Goal: Task Accomplishment & Management: Manage account settings

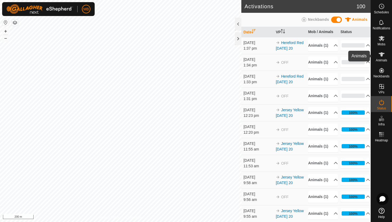
click at [386, 57] on es-animals-svg-icon at bounding box center [382, 54] width 10 height 9
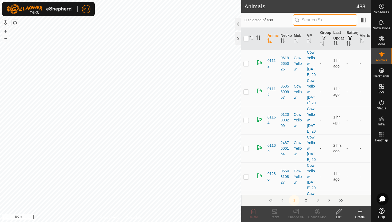
click at [321, 21] on input "text" at bounding box center [325, 19] width 65 height 11
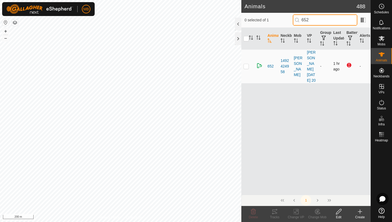
type input "652"
click at [249, 68] on p-checkbox at bounding box center [246, 66] width 5 height 4
checkbox input "true"
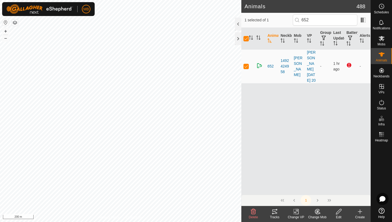
click at [341, 212] on icon at bounding box center [339, 211] width 7 height 6
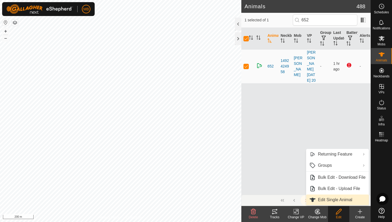
click at [334, 199] on link "Edit Single Animal" at bounding box center [337, 200] width 63 height 11
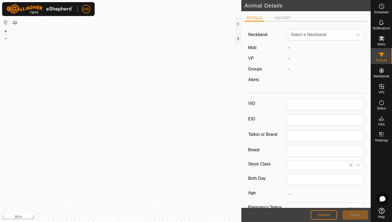
type input "652"
type input "422"
type input "[DATE]"
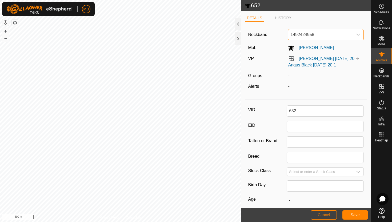
click at [340, 35] on span "1492424958" at bounding box center [321, 34] width 65 height 11
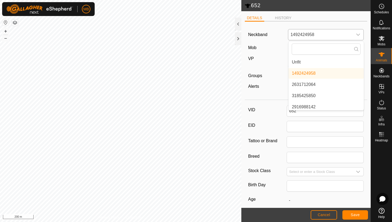
click at [333, 62] on li "Unfit" at bounding box center [326, 62] width 75 height 11
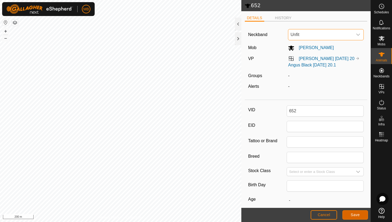
click at [357, 217] on span "Save" at bounding box center [355, 215] width 9 height 4
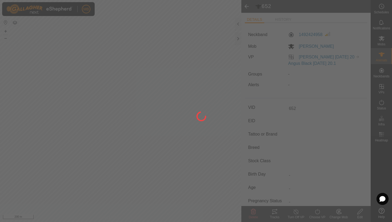
type input "-"
type input "422 kg"
type input "-"
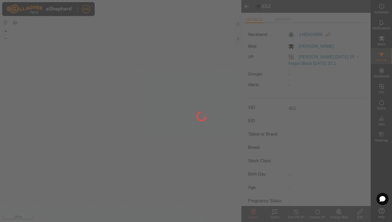
type input "-"
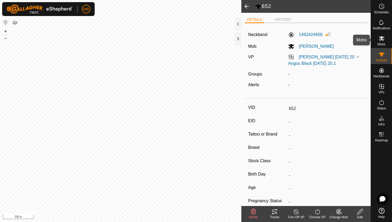
click at [384, 39] on icon at bounding box center [382, 38] width 6 height 6
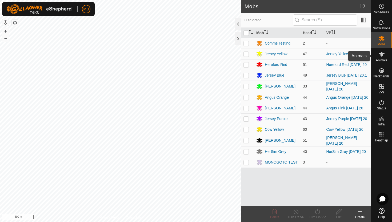
click at [385, 57] on es-animals-svg-icon at bounding box center [382, 54] width 10 height 9
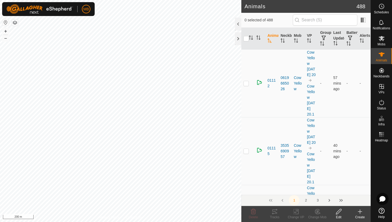
click at [313, 20] on input "text" at bounding box center [325, 19] width 65 height 11
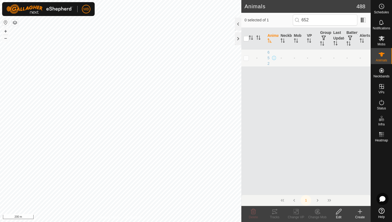
type input "652"
click at [249, 59] on p-checkbox at bounding box center [246, 58] width 5 height 4
checkbox input "true"
click at [339, 211] on icon at bounding box center [339, 211] width 7 height 6
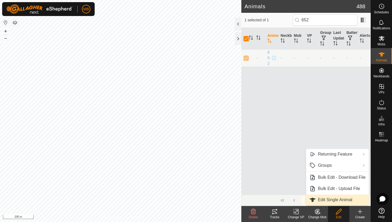
click at [336, 201] on link "Edit Single Animal" at bounding box center [337, 200] width 63 height 11
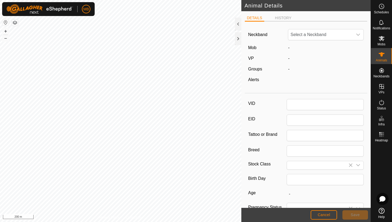
type input "652"
type input "422"
type input "[DATE]"
click at [305, 35] on span "Unfit" at bounding box center [321, 34] width 65 height 11
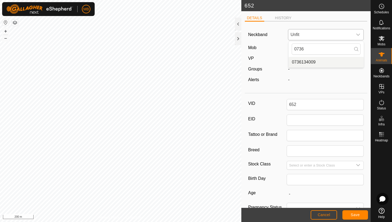
type input "0736"
click at [304, 65] on li "0736134009" at bounding box center [326, 62] width 75 height 11
click at [350, 216] on button "Save" at bounding box center [356, 214] width 26 height 9
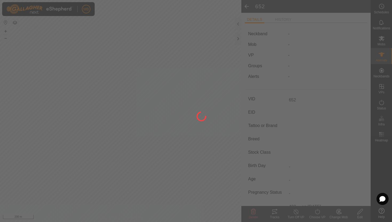
type input "-"
type input "422 kg"
type input "-"
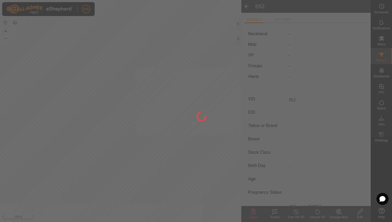
type input "-"
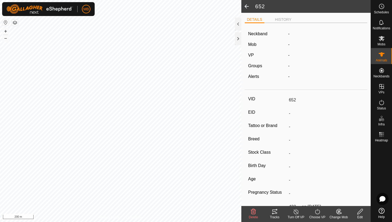
click at [337, 213] on icon at bounding box center [339, 211] width 7 height 6
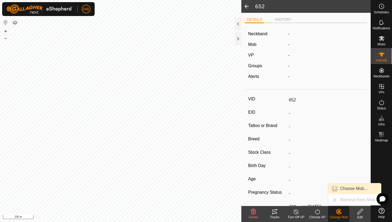
click at [342, 188] on link "Choose Mob..." at bounding box center [355, 188] width 53 height 11
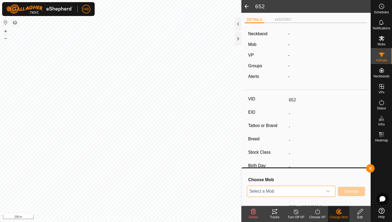
click at [295, 190] on span "Select a Mob" at bounding box center [285, 191] width 76 height 11
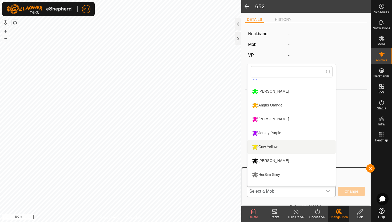
scroll to position [50, 0]
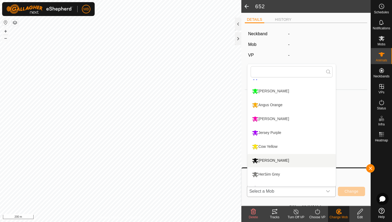
click at [281, 160] on li "[PERSON_NAME]" at bounding box center [292, 160] width 88 height 13
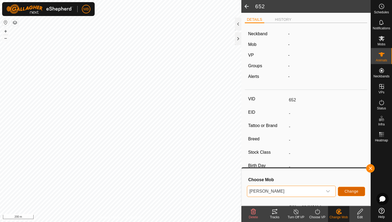
click at [351, 192] on span "Change" at bounding box center [352, 191] width 14 height 4
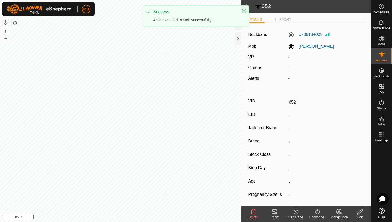
click at [298, 212] on icon at bounding box center [296, 211] width 7 height 6
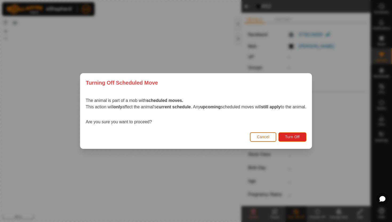
click at [270, 138] on span "Cancel" at bounding box center [263, 137] width 13 height 4
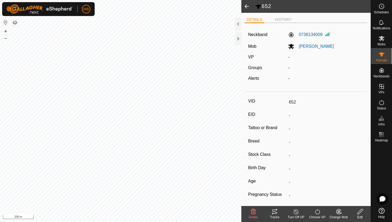
click at [313, 211] on turn-on-svg-icon at bounding box center [317, 211] width 21 height 6
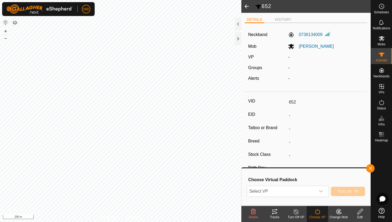
click at [302, 197] on div "Select VP Turn On VP" at bounding box center [306, 191] width 118 height 13
click at [301, 191] on span "Select VP" at bounding box center [281, 191] width 69 height 11
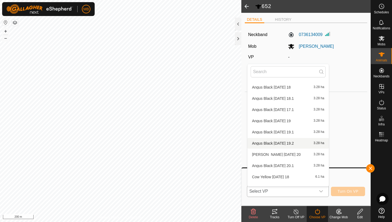
scroll to position [547, 0]
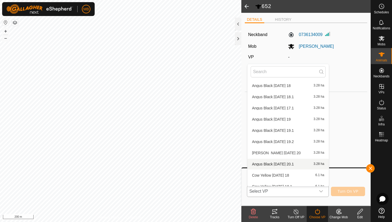
click at [279, 166] on li "[PERSON_NAME] [DATE] 20.1 3.28 ha" at bounding box center [288, 164] width 81 height 11
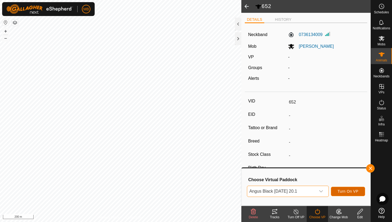
click at [346, 189] on button "Turn On VP" at bounding box center [348, 191] width 34 height 9
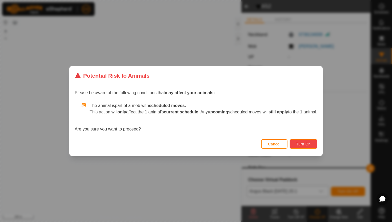
click at [310, 142] on span "Turn On" at bounding box center [304, 144] width 14 height 4
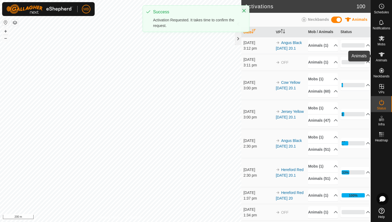
click at [386, 56] on es-animals-svg-icon at bounding box center [382, 54] width 10 height 9
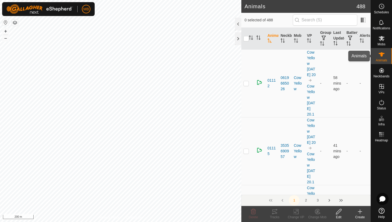
click at [383, 59] on span "Animals" at bounding box center [381, 60] width 11 height 3
click at [328, 20] on input "text" at bounding box center [325, 19] width 65 height 11
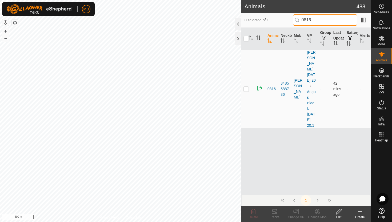
type input "0816"
click at [246, 91] on p-checkbox at bounding box center [246, 89] width 5 height 4
checkbox input "true"
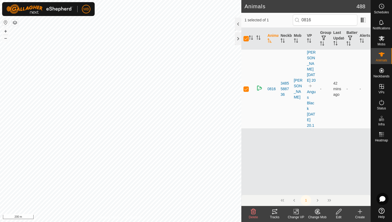
click at [336, 219] on div "Edit" at bounding box center [338, 217] width 21 height 5
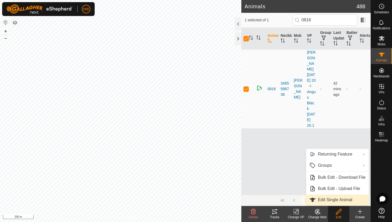
click at [330, 200] on link "Edit Single Animal" at bounding box center [337, 200] width 63 height 11
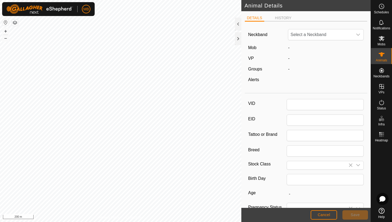
type input "0816"
type input "435"
type input "[DATE]"
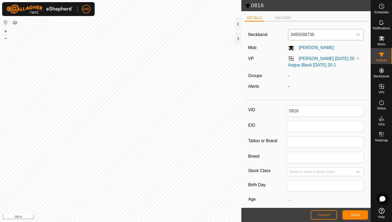
click at [308, 31] on span "3485588736" at bounding box center [321, 34] width 65 height 11
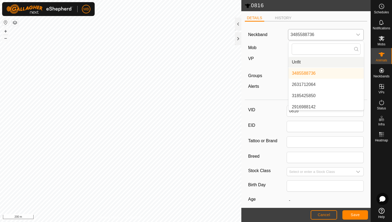
click at [300, 62] on li "Unfit" at bounding box center [326, 62] width 75 height 11
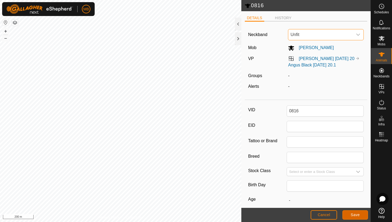
click at [360, 217] on button "Save" at bounding box center [356, 214] width 26 height 9
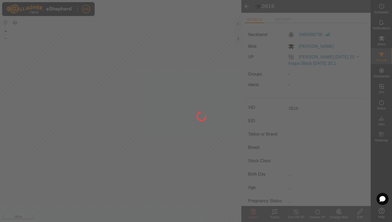
type input "-"
type input "435 kg"
type input "-"
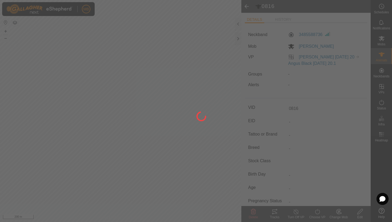
type input "-"
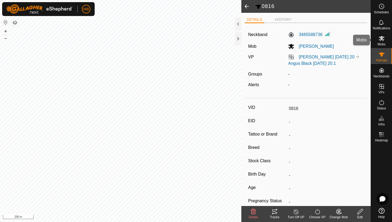
click at [381, 43] on span "Mobs" at bounding box center [382, 44] width 8 height 3
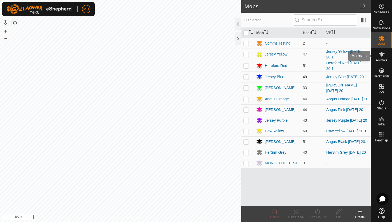
click at [383, 54] on icon at bounding box center [382, 54] width 6 height 6
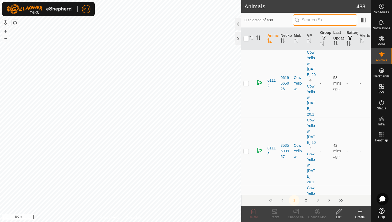
click at [327, 21] on input "text" at bounding box center [325, 19] width 65 height 11
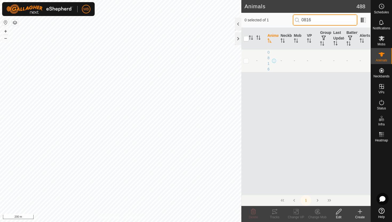
type input "0816"
click at [245, 60] on p-checkbox at bounding box center [246, 60] width 5 height 4
checkbox input "true"
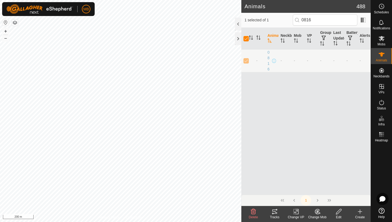
click at [340, 213] on icon at bounding box center [339, 211] width 7 height 6
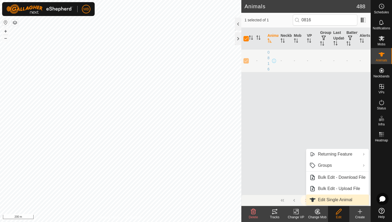
click at [336, 200] on link "Edit Single Animal" at bounding box center [337, 200] width 63 height 11
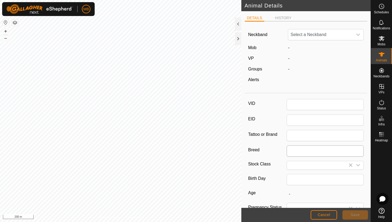
type input "0816"
type input "435"
type input "[DATE]"
click at [308, 36] on span "Unfit" at bounding box center [321, 34] width 65 height 11
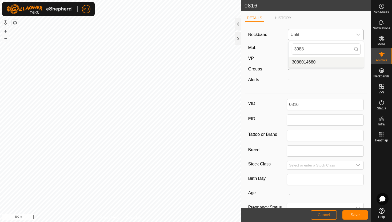
type input "3088"
click at [308, 63] on li "3088014680" at bounding box center [326, 62] width 75 height 11
click at [350, 216] on button "Save" at bounding box center [356, 214] width 26 height 9
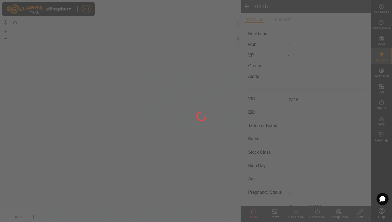
type input "-"
type input "435 kg"
type input "-"
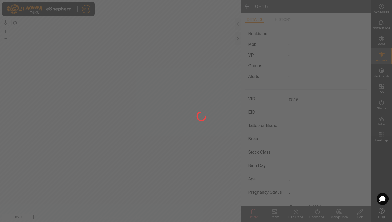
type input "-"
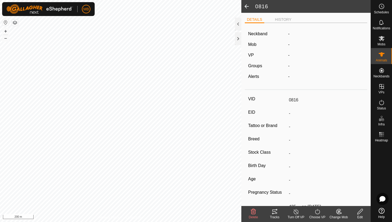
click at [337, 214] on icon at bounding box center [339, 211] width 7 height 6
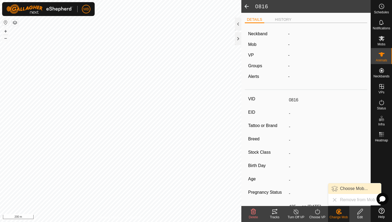
click at [344, 187] on link "Choose Mob..." at bounding box center [355, 188] width 53 height 11
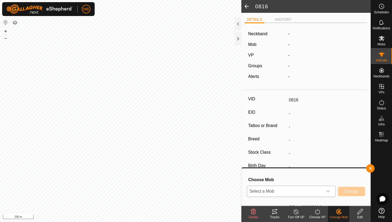
click at [299, 191] on span "Select a Mob" at bounding box center [285, 191] width 76 height 11
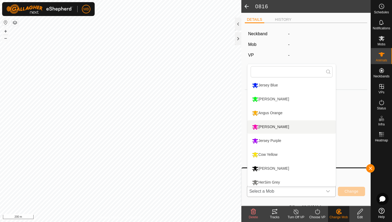
scroll to position [43, 0]
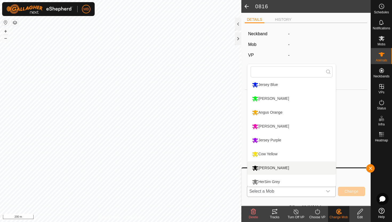
click at [282, 165] on li "[PERSON_NAME]" at bounding box center [292, 167] width 88 height 13
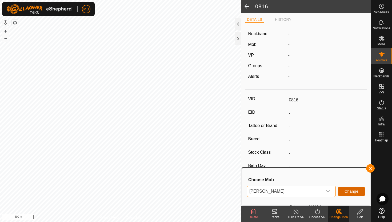
click at [358, 190] on span "Change" at bounding box center [352, 191] width 14 height 4
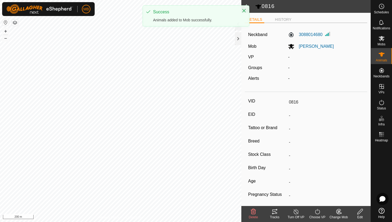
click at [311, 210] on turn-on-svg-icon at bounding box center [317, 211] width 21 height 6
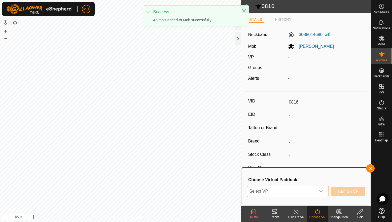
click at [305, 191] on span "Select VP" at bounding box center [281, 191] width 69 height 11
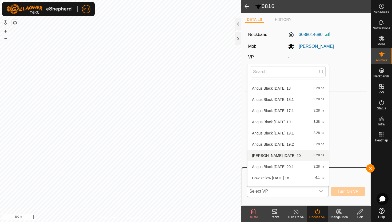
scroll to position [552, 0]
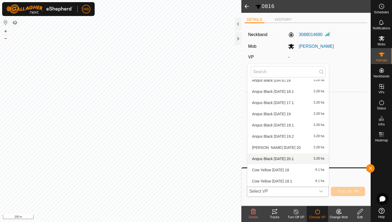
click at [291, 160] on li "[PERSON_NAME] [DATE] 20.1 3.28 ha" at bounding box center [288, 158] width 81 height 11
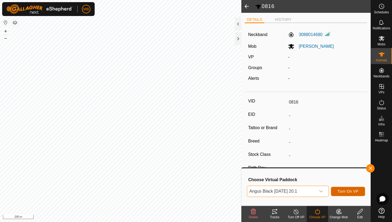
click at [348, 190] on span "Turn On VP" at bounding box center [348, 191] width 21 height 4
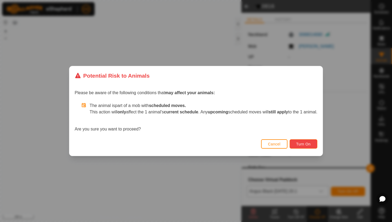
click at [312, 141] on button "Turn On" at bounding box center [304, 143] width 28 height 9
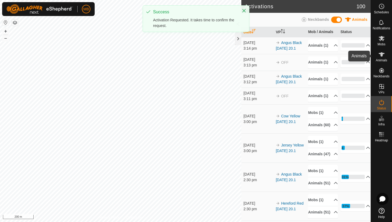
click at [386, 56] on es-animals-svg-icon at bounding box center [382, 54] width 10 height 9
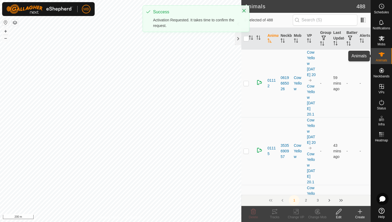
click at [383, 56] on icon at bounding box center [382, 54] width 6 height 6
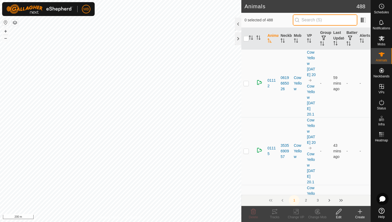
click at [324, 19] on input "text" at bounding box center [325, 19] width 65 height 11
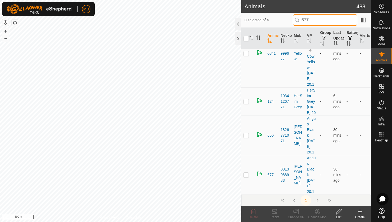
scroll to position [69, 0]
type input "677"
click at [247, 173] on p-checkbox at bounding box center [246, 175] width 5 height 4
checkbox input "true"
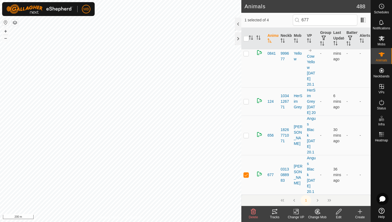
click at [339, 215] on div "Edit" at bounding box center [338, 217] width 21 height 5
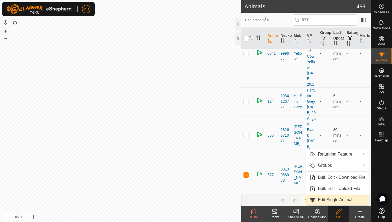
click at [329, 200] on link "Edit Single Animal" at bounding box center [337, 200] width 63 height 11
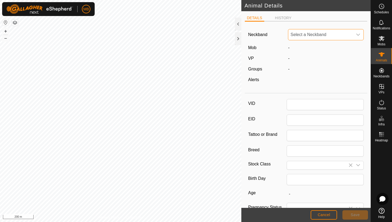
click at [337, 33] on span "Select a Neckband" at bounding box center [321, 34] width 65 height 11
type input "677"
type input "464"
type input "[DATE]"
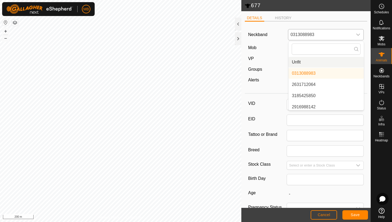
click at [319, 61] on li "Unfit" at bounding box center [326, 62] width 75 height 11
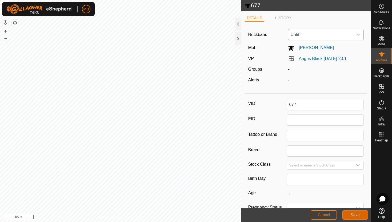
click at [360, 217] on span "Save" at bounding box center [355, 215] width 9 height 4
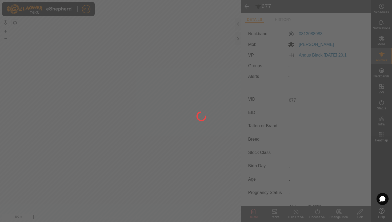
type input "-"
type input "464 kg"
type input "-"
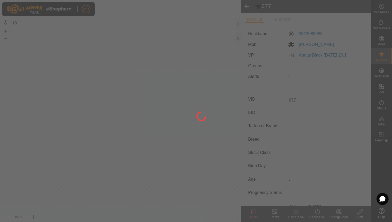
type input "-"
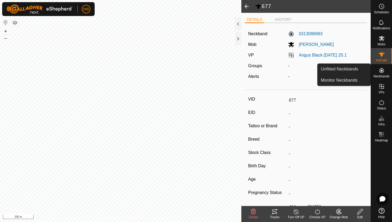
click at [383, 72] on icon at bounding box center [382, 70] width 5 height 5
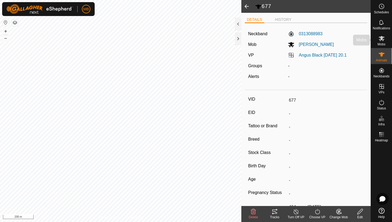
click at [384, 42] on es-mob-svg-icon at bounding box center [382, 38] width 10 height 9
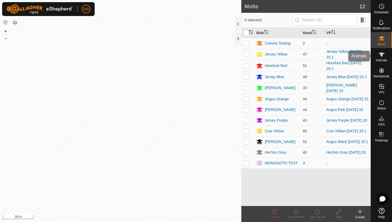
click at [383, 55] on icon at bounding box center [382, 54] width 6 height 4
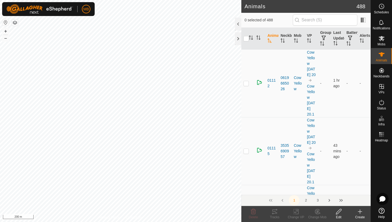
click at [333, 19] on input "text" at bounding box center [325, 19] width 65 height 11
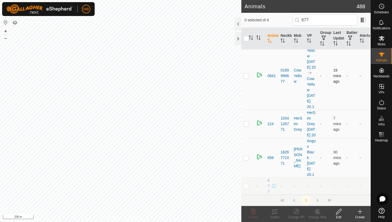
scroll to position [41, 0]
type input "677"
click at [246, 187] on p-checkbox at bounding box center [246, 186] width 5 height 4
checkbox input "true"
click at [340, 213] on icon at bounding box center [339, 211] width 7 height 6
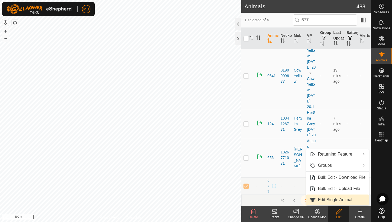
click at [336, 202] on link "Edit Single Animal" at bounding box center [337, 200] width 63 height 11
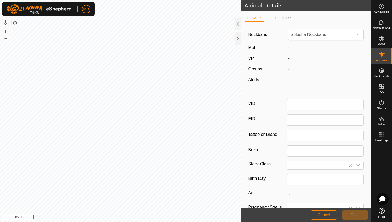
type input "677"
type input "464"
type input "[DATE]"
click at [322, 35] on span "Unfit" at bounding box center [321, 34] width 65 height 11
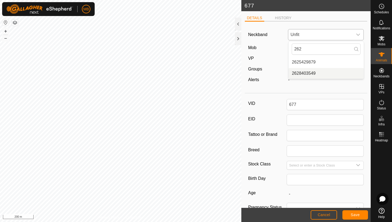
type input "262"
click at [315, 71] on li "2628403549" at bounding box center [326, 73] width 75 height 11
click at [352, 216] on span "Save" at bounding box center [355, 215] width 9 height 4
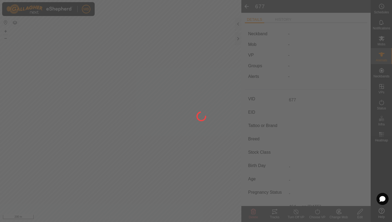
type input "-"
type input "464 kg"
type input "-"
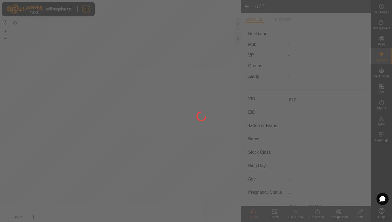
type input "-"
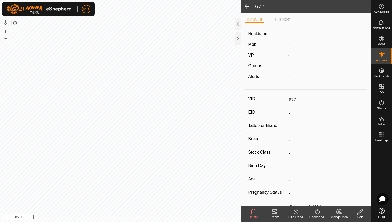
click at [338, 215] on div "Change Mob" at bounding box center [338, 214] width 21 height 16
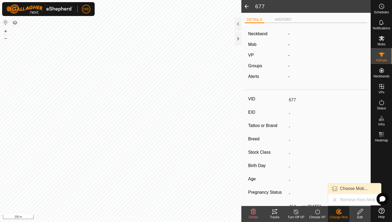
click at [340, 188] on link "Choose Mob..." at bounding box center [355, 188] width 53 height 11
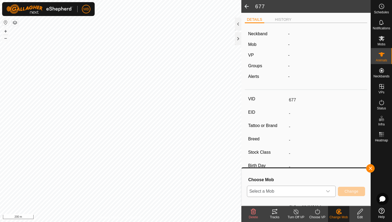
click at [269, 194] on span "Select a Mob" at bounding box center [285, 191] width 76 height 11
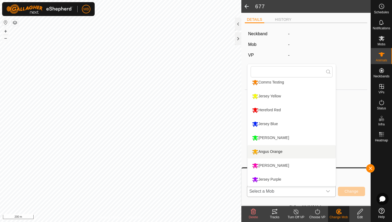
scroll to position [59, 0]
click at [273, 154] on li "[PERSON_NAME]" at bounding box center [292, 151] width 88 height 13
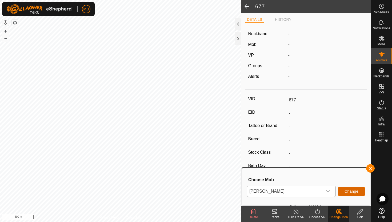
click at [350, 193] on span "Change" at bounding box center [352, 191] width 14 height 4
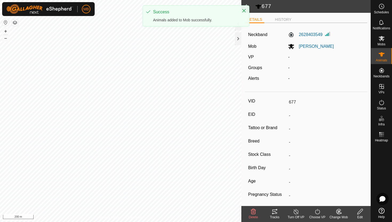
click at [316, 213] on icon at bounding box center [317, 211] width 7 height 6
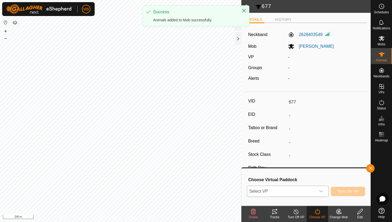
click at [310, 191] on span "Select VP" at bounding box center [281, 191] width 69 height 11
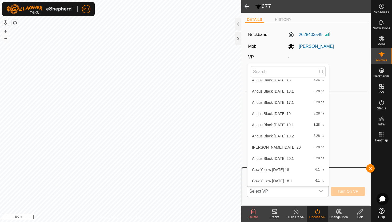
scroll to position [555, 0]
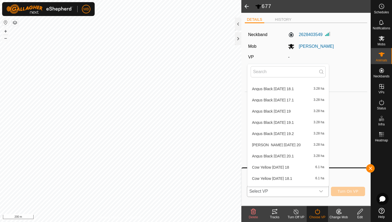
click at [296, 155] on li "[PERSON_NAME] [DATE] 20.1 3.28 ha" at bounding box center [288, 156] width 81 height 11
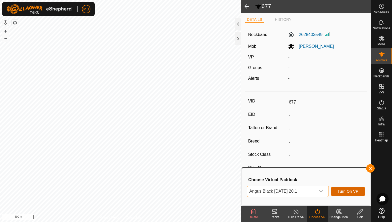
click at [342, 192] on span "Turn On VP" at bounding box center [348, 191] width 21 height 4
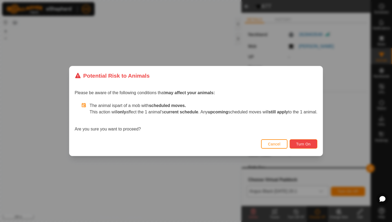
click at [304, 144] on span "Turn On" at bounding box center [304, 144] width 14 height 4
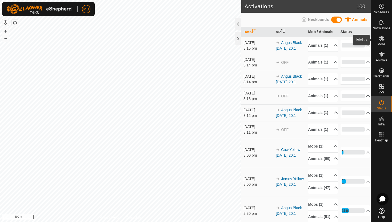
click at [386, 38] on es-mob-svg-icon at bounding box center [382, 38] width 10 height 9
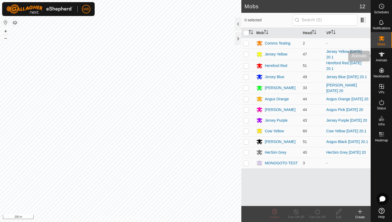
click at [385, 55] on icon at bounding box center [382, 54] width 6 height 6
